Goal: Task Accomplishment & Management: Use online tool/utility

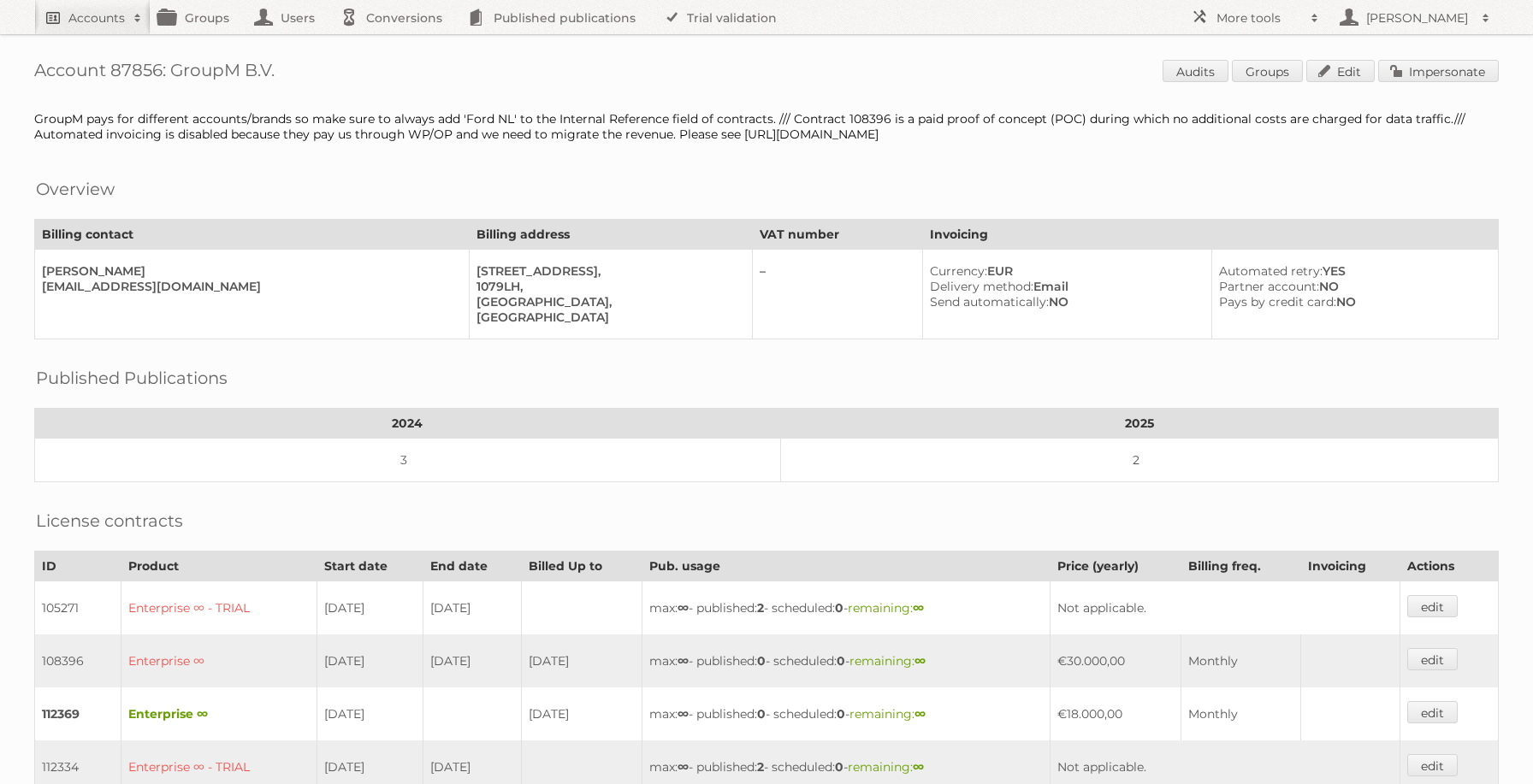
click at [77, 10] on h2 "Accounts" at bounding box center [96, 18] width 56 height 17
type input"] "albert heijn"
click at [394, 44] on input "Search" at bounding box center [407, 56] width 26 height 26
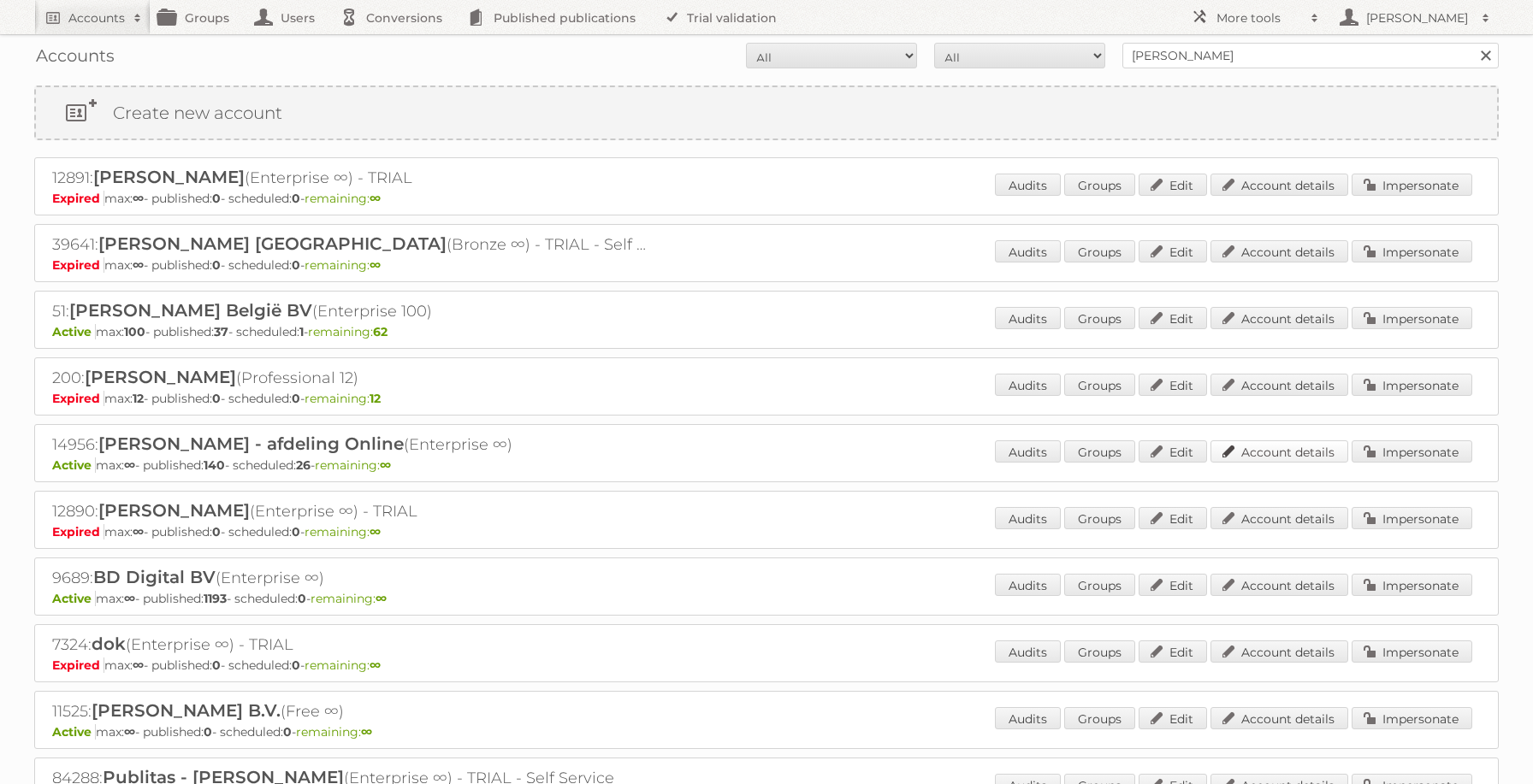
click at [1268, 453] on link "Account details" at bounding box center [1279, 451] width 138 height 22
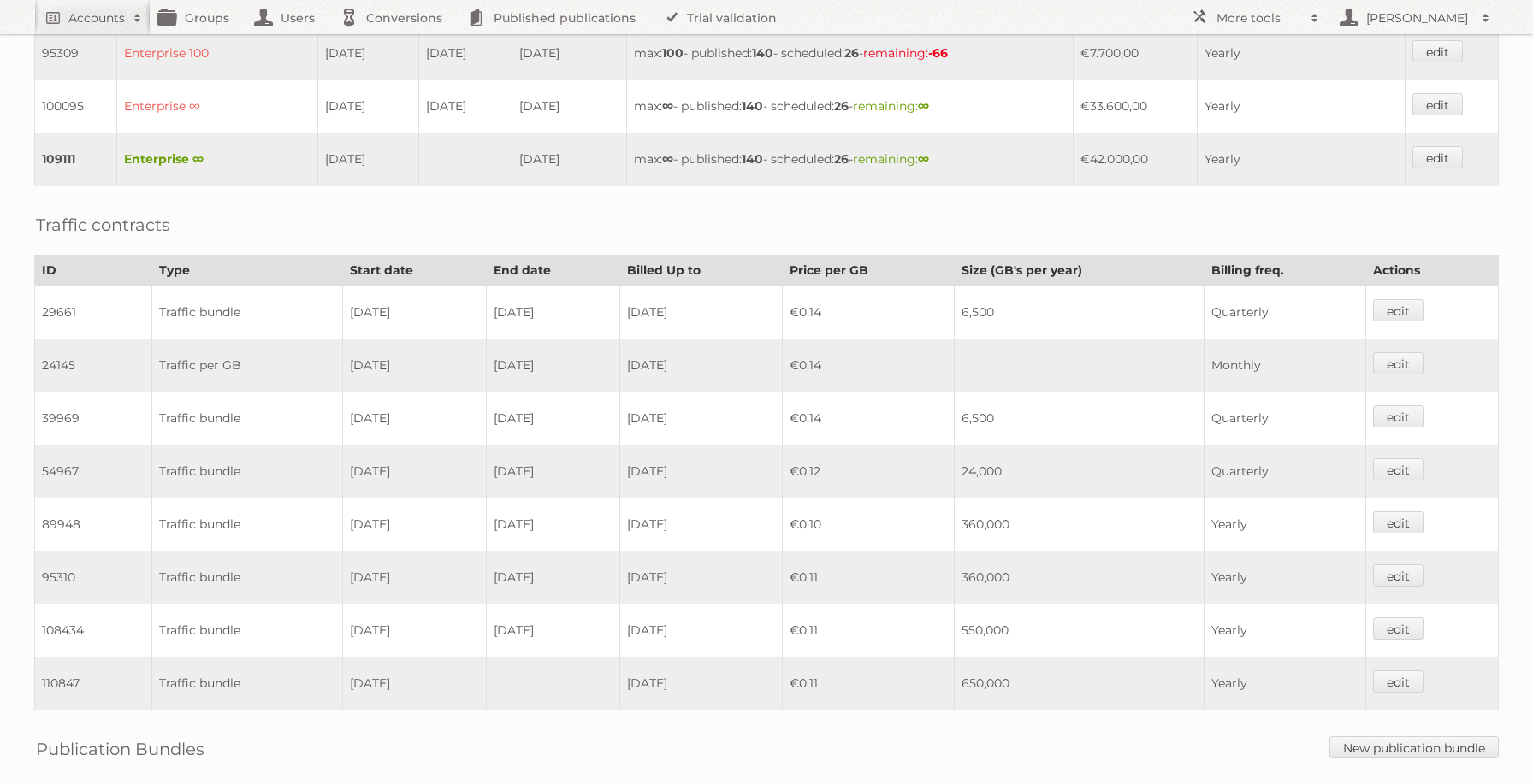
scroll to position [1018, 0]
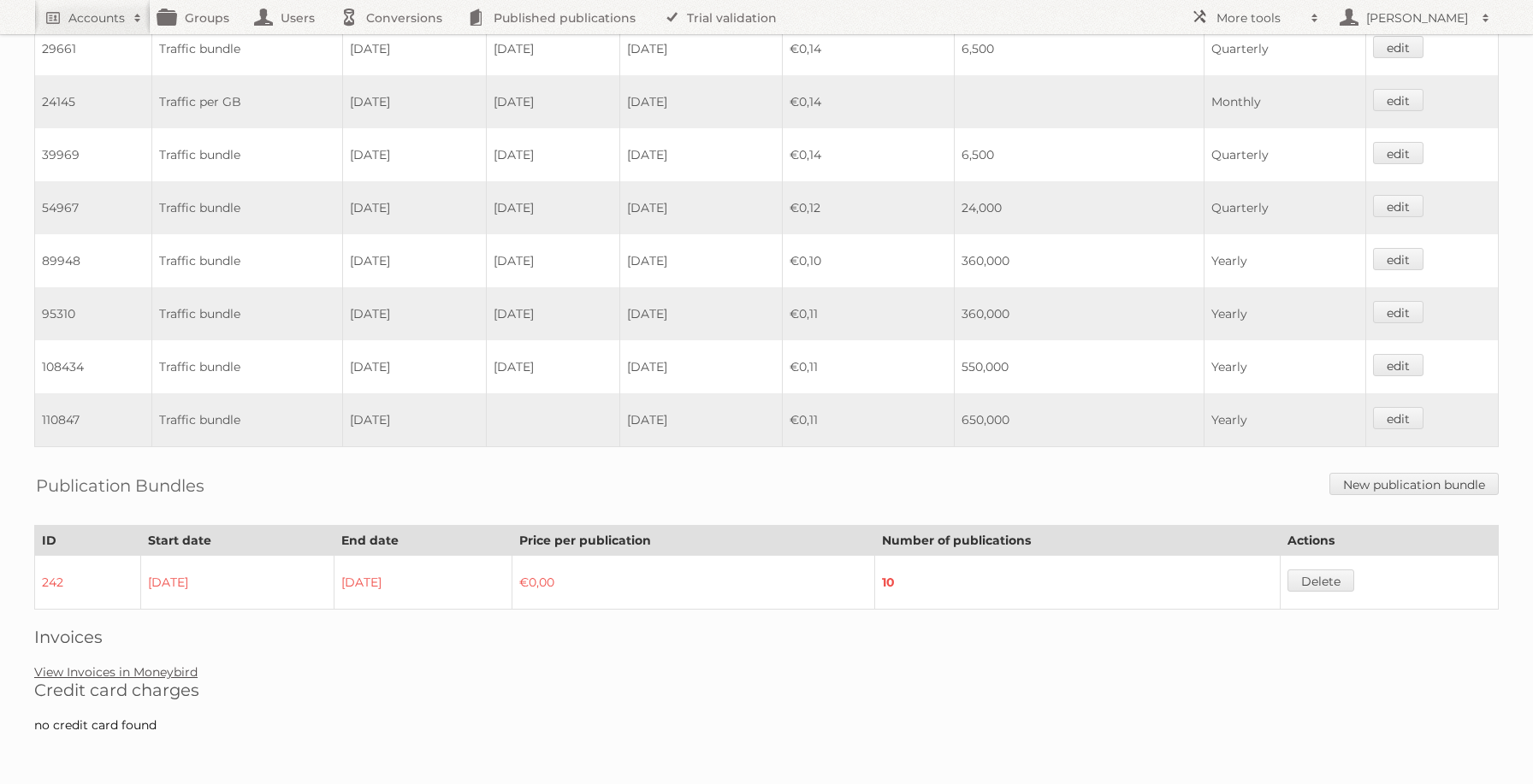
click at [138, 671] on link "View Invoices in Moneybird" at bounding box center [115, 673] width 163 height 15
click at [131, 668] on link "View Invoices in Moneybird" at bounding box center [115, 673] width 163 height 15
click at [110, 21] on h2 "Accounts" at bounding box center [96, 18] width 56 height 17
type input"] "ek retail"
click at [394, 44] on input "Search" at bounding box center [407, 56] width 26 height 26
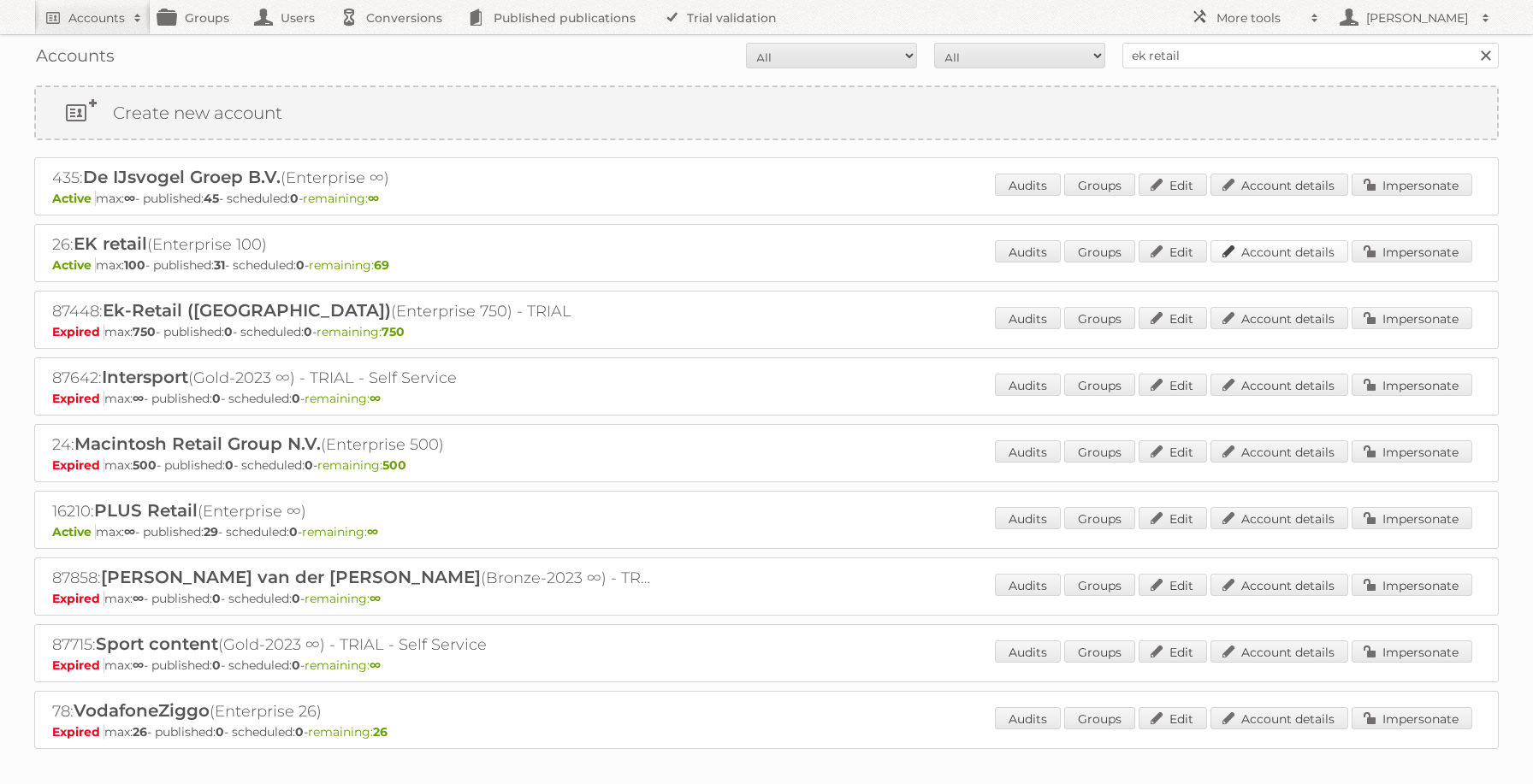
click at [1295, 246] on link "Account details" at bounding box center [1279, 251] width 138 height 22
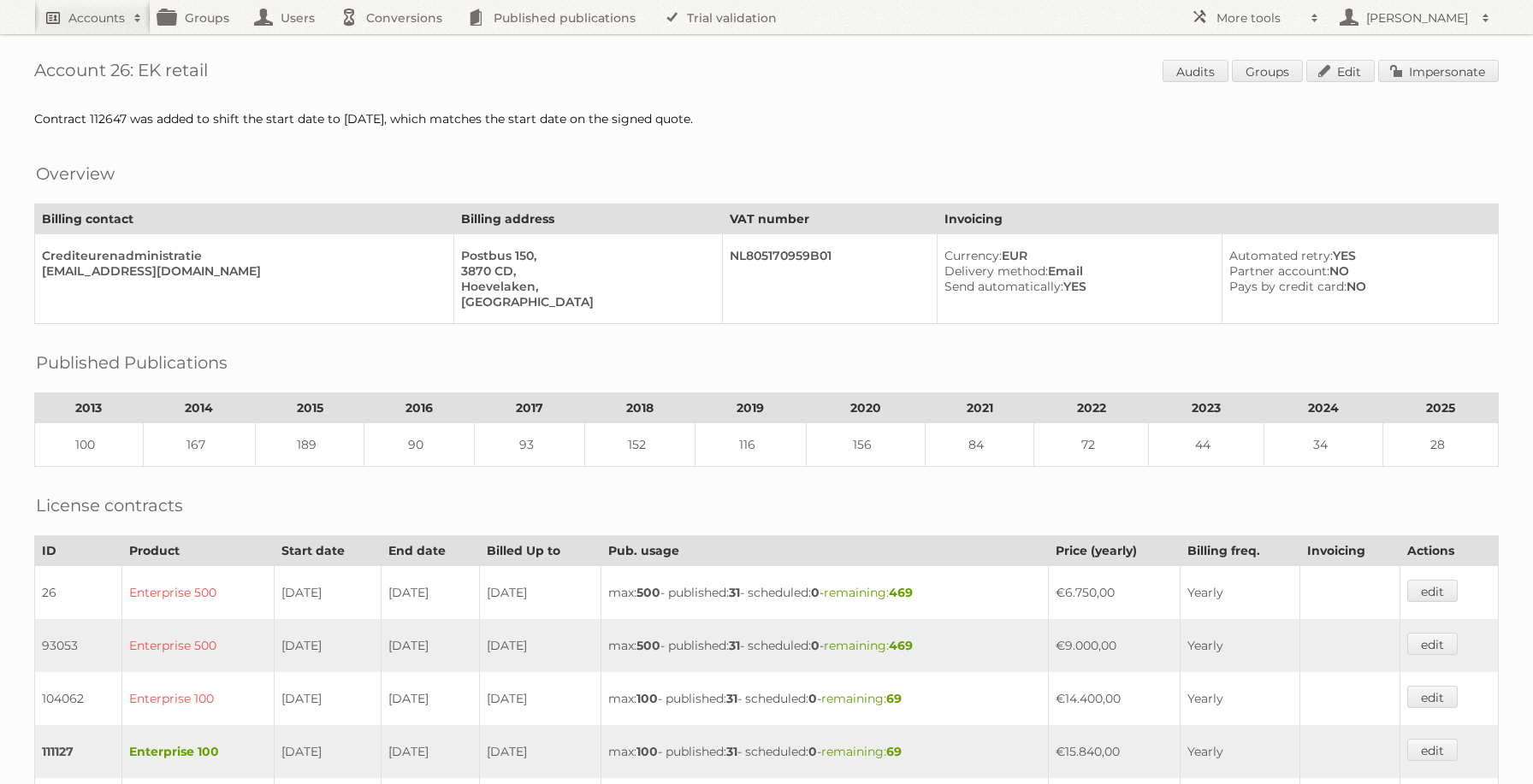
click at [102, 21] on h2 "Accounts" at bounding box center [96, 18] width 56 height 17
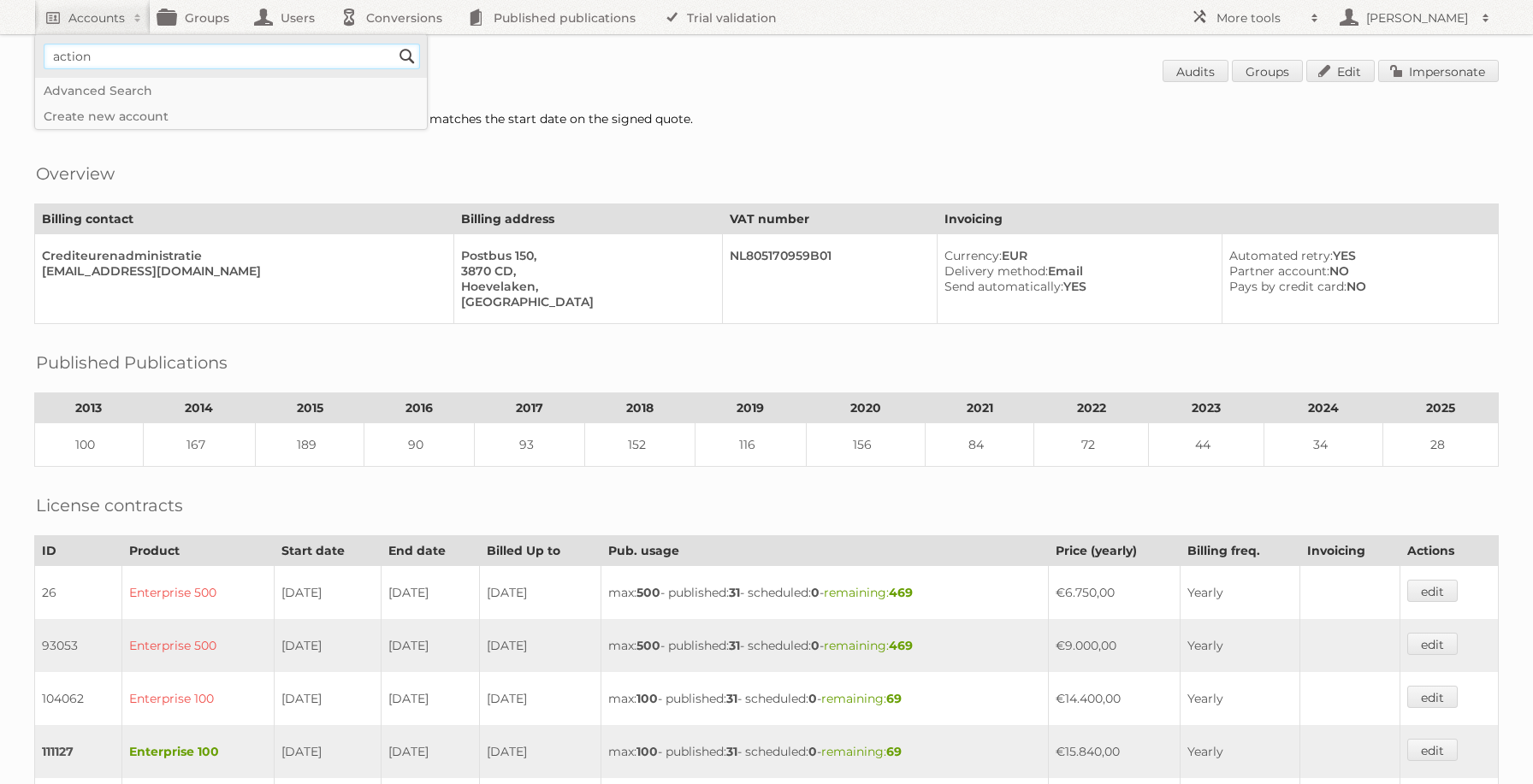
type input"] "action"
click at [394, 44] on input "Search" at bounding box center [407, 56] width 26 height 26
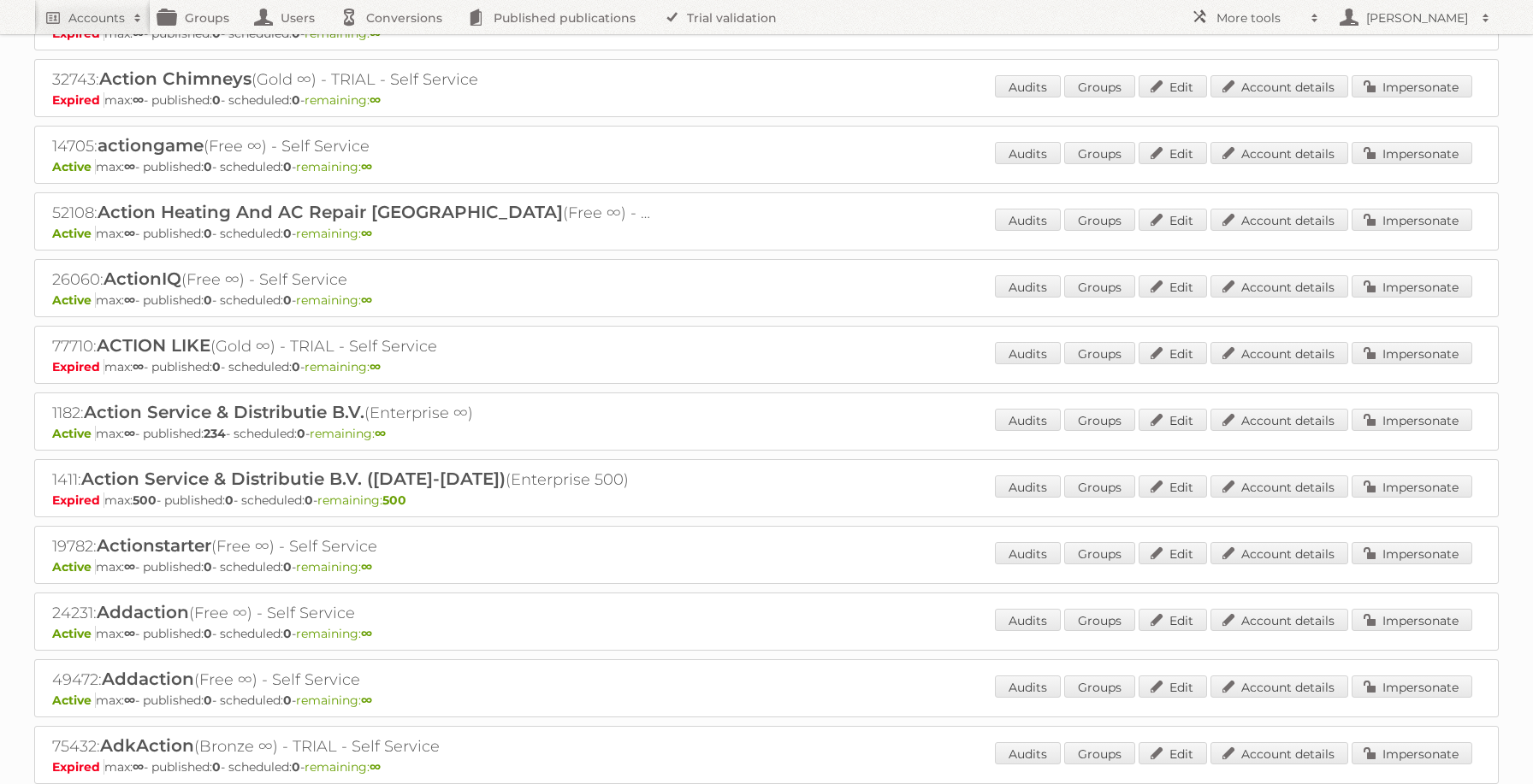
scroll to position [285, 0]
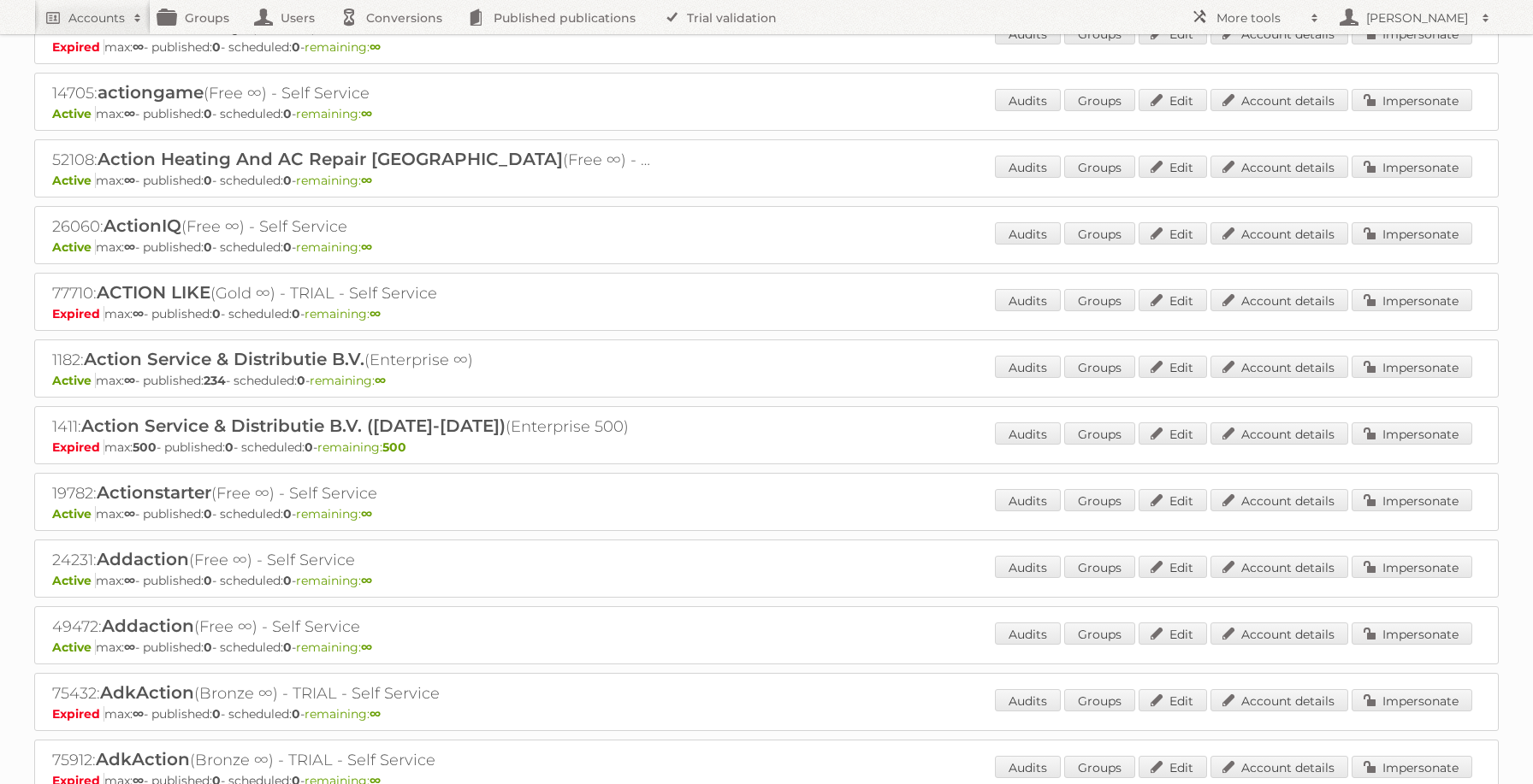
drag, startPoint x: 1242, startPoint y: 329, endPoint x: 1267, endPoint y: 217, distance: 114.8
click at [1267, 217] on div "588: ActionAid (Basic 1) Expired max: 1 - published: 0 - scheduled: 0 - remaini…" at bounding box center [766, 735] width 1464 height 1727
click at [1301, 374] on link "Account details" at bounding box center [1279, 366] width 138 height 22
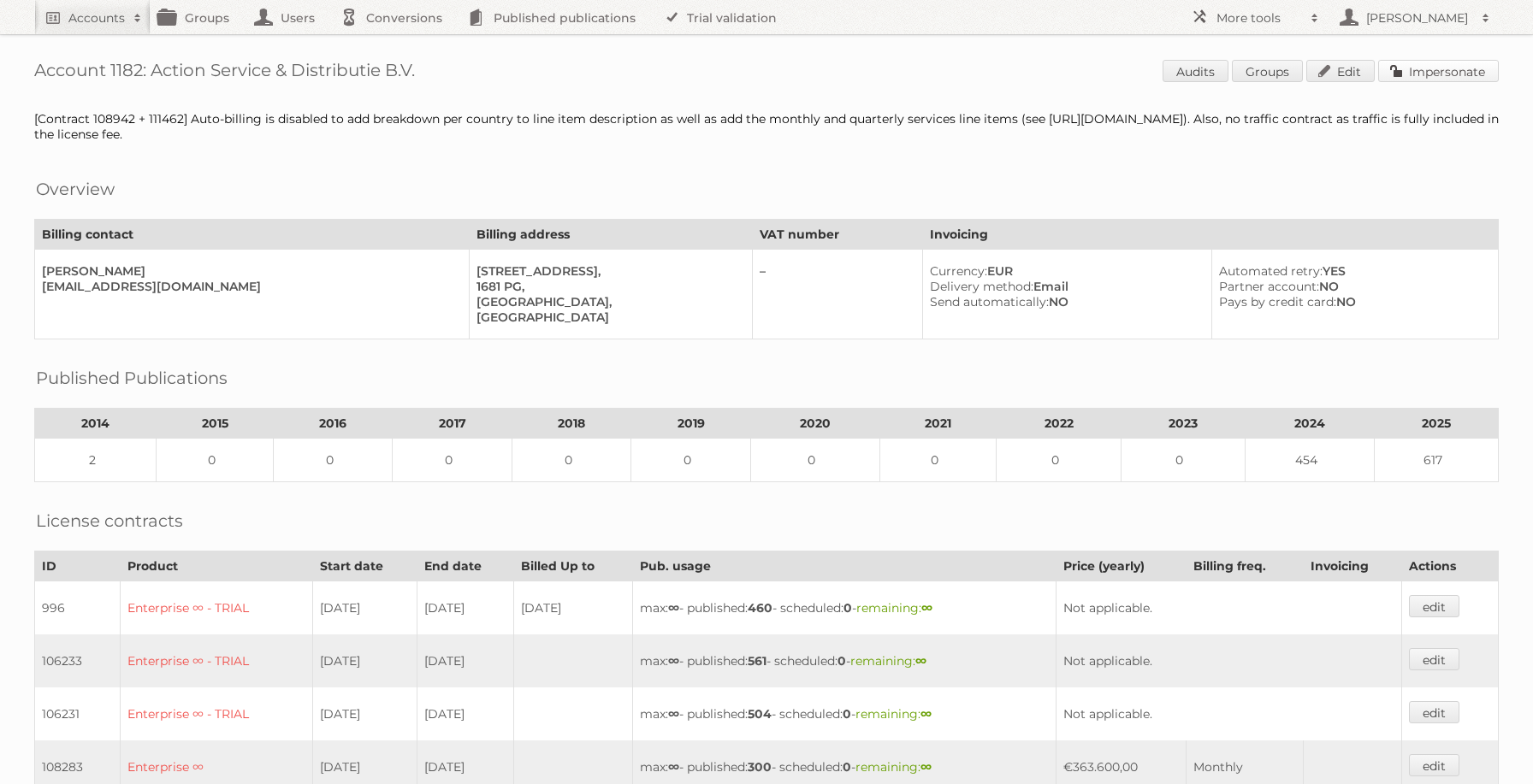
click at [1452, 67] on link "Impersonate" at bounding box center [1438, 70] width 121 height 22
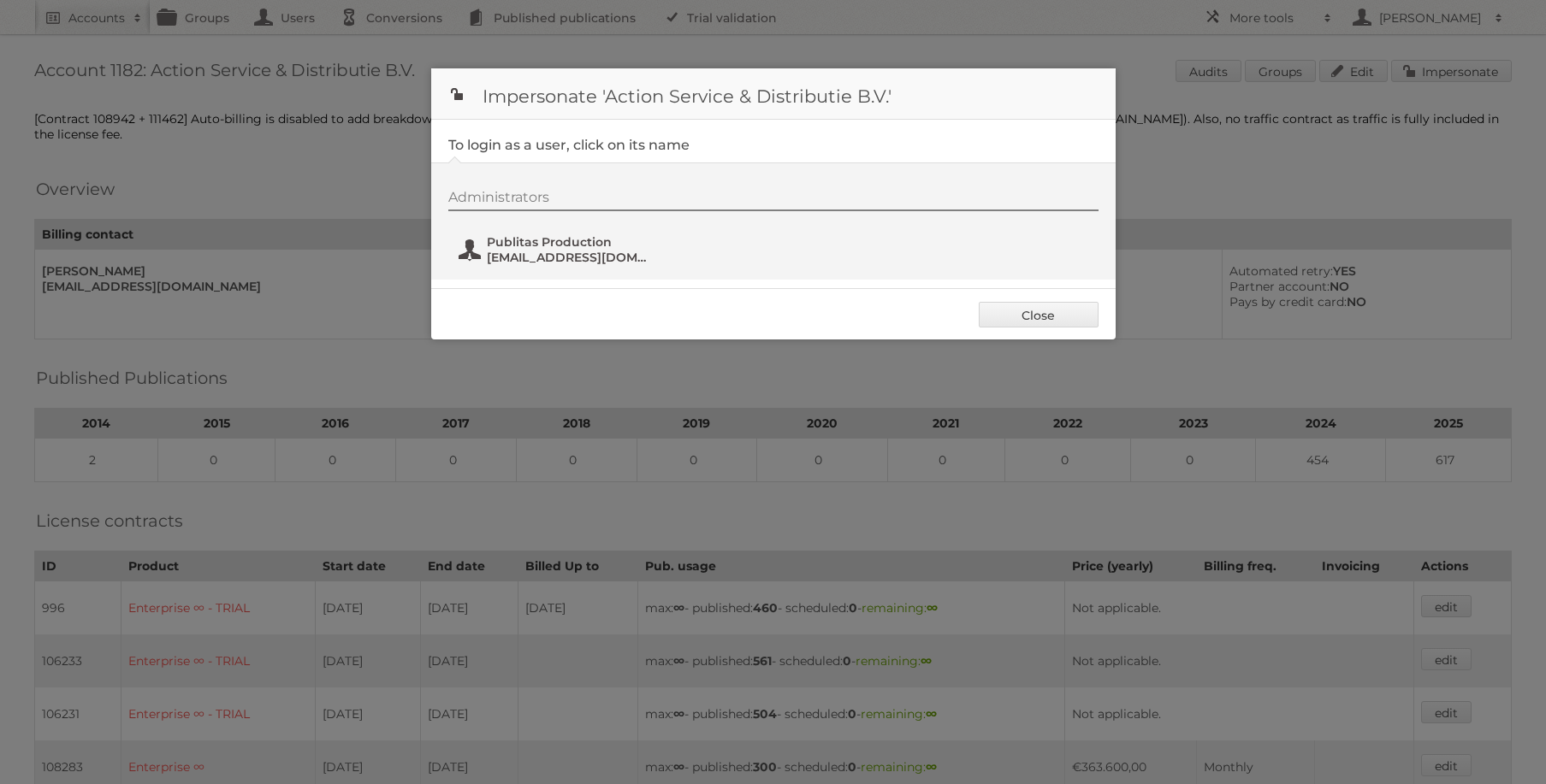
click at [556, 254] on span "fs+action@publitas.com" at bounding box center [570, 257] width 166 height 15
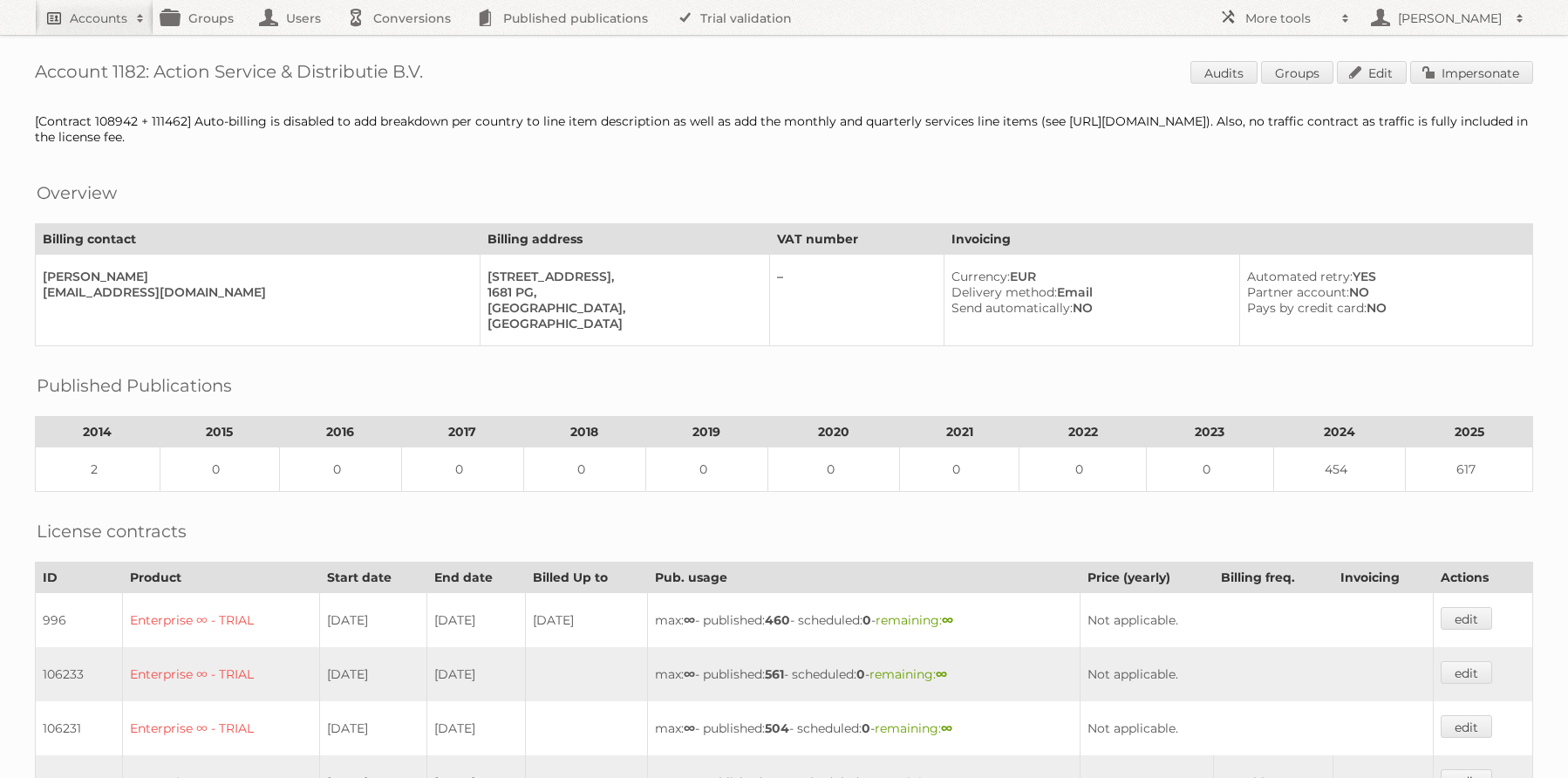
click at [104, 6] on link "Accounts" at bounding box center [94, 17] width 119 height 35
type input"] "groupm"
click at [402, 45] on input "Search" at bounding box center [415, 57] width 26 height 26
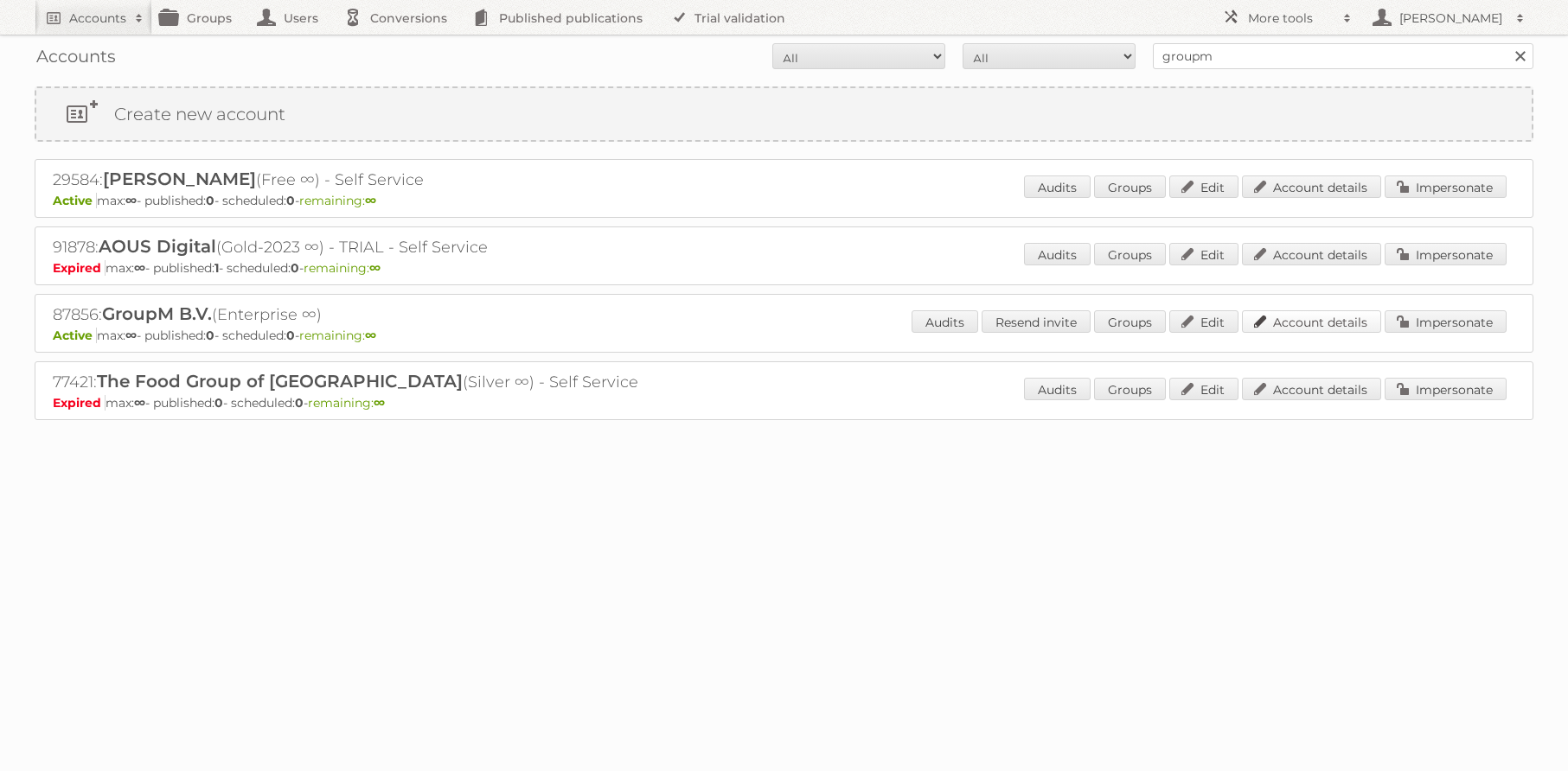
click at [1337, 317] on link "Account details" at bounding box center [1311, 321] width 140 height 22
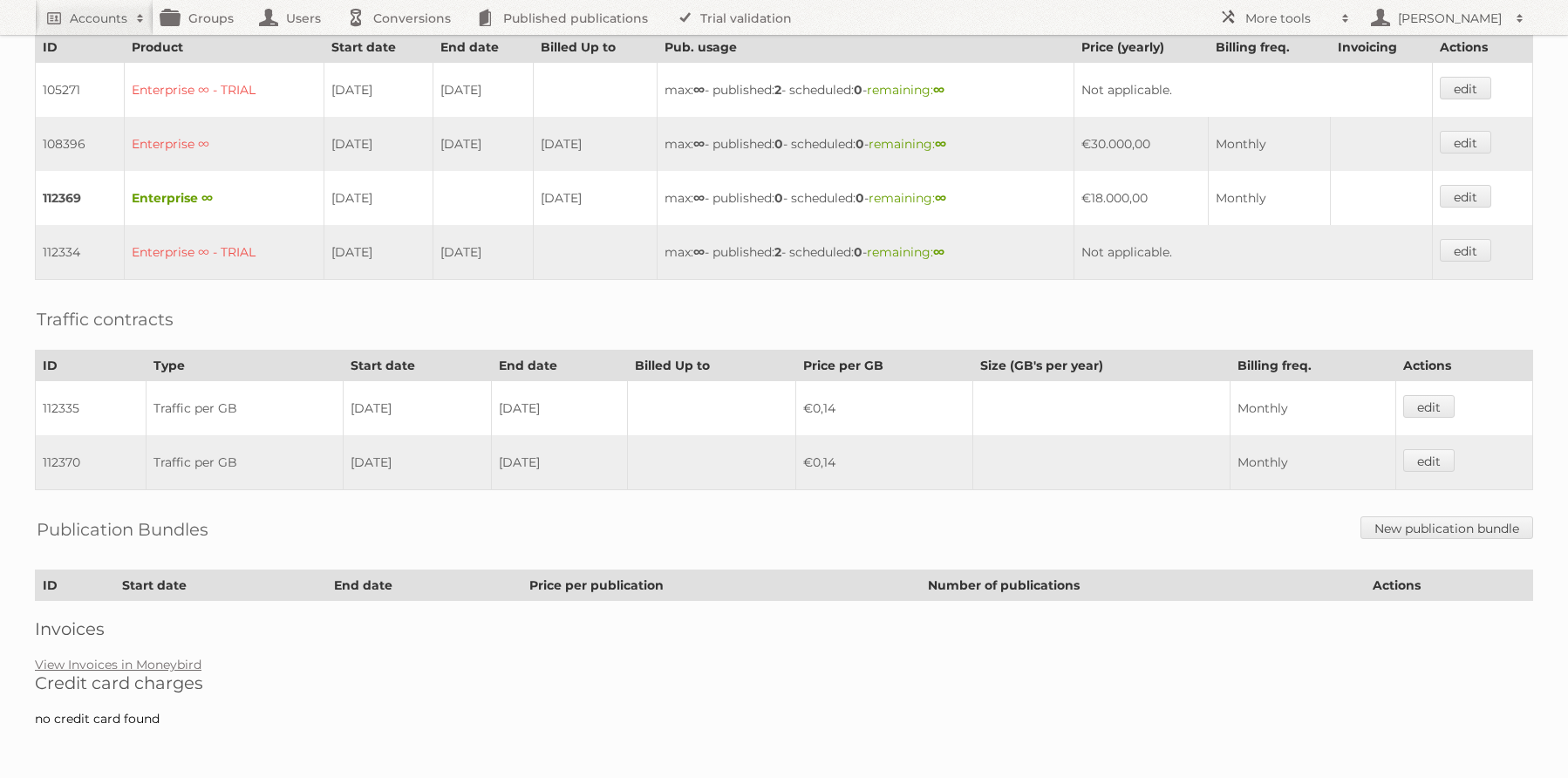
scroll to position [531, 0]
click at [164, 664] on link "View Invoices in Moneybird" at bounding box center [118, 663] width 166 height 16
